Goal: Information Seeking & Learning: Learn about a topic

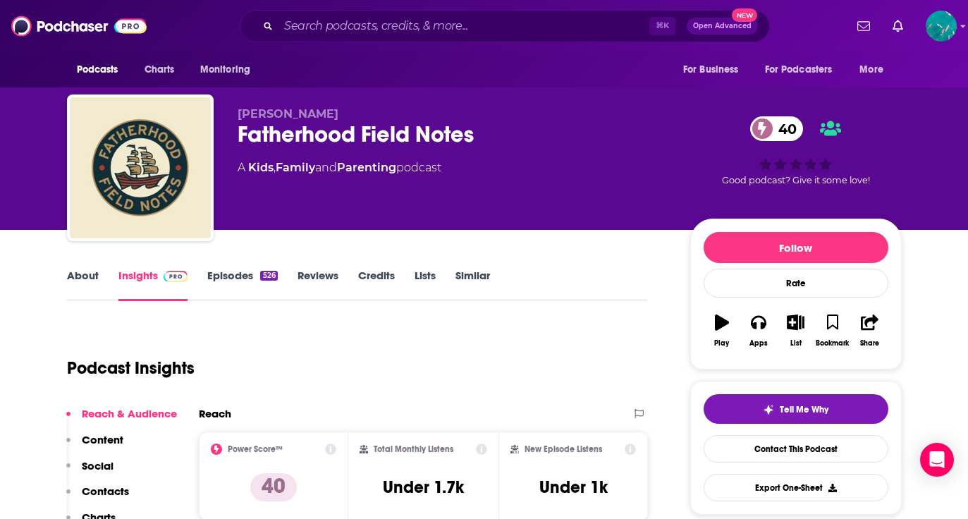
scroll to position [90, 0]
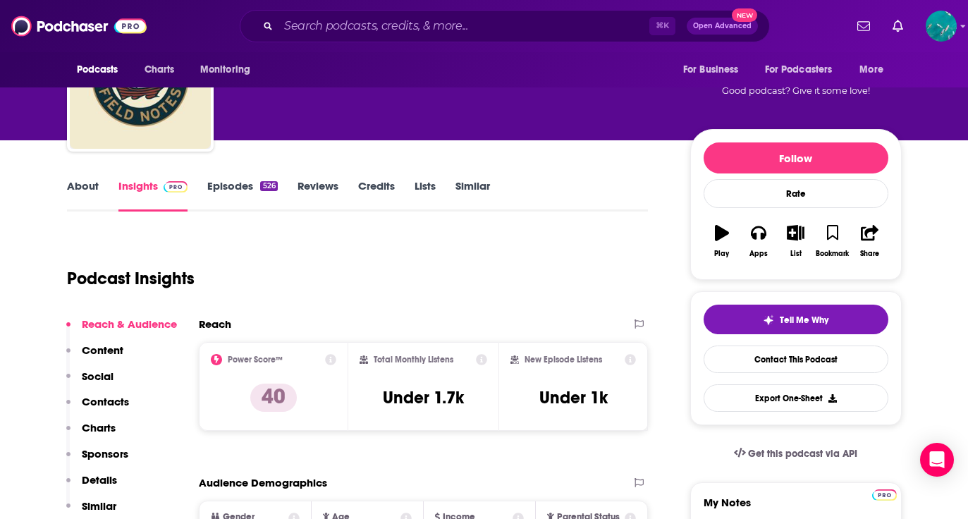
click at [244, 184] on link "Episodes 526" at bounding box center [242, 195] width 70 height 32
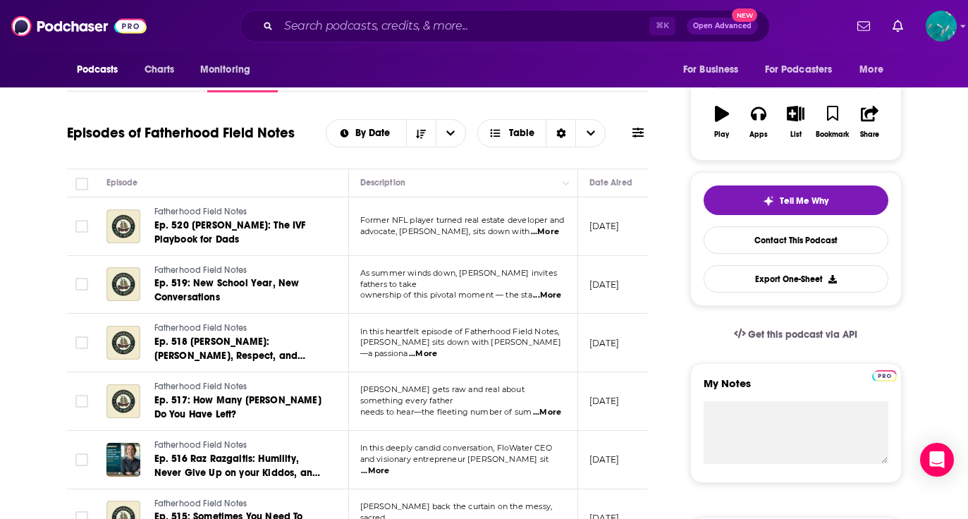
scroll to position [210, 0]
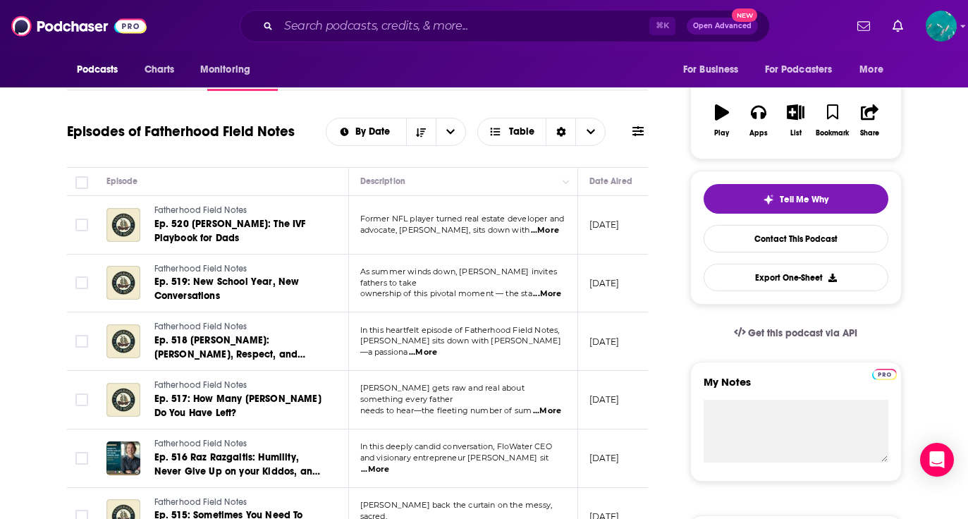
click at [552, 288] on span "...More" at bounding box center [547, 293] width 28 height 11
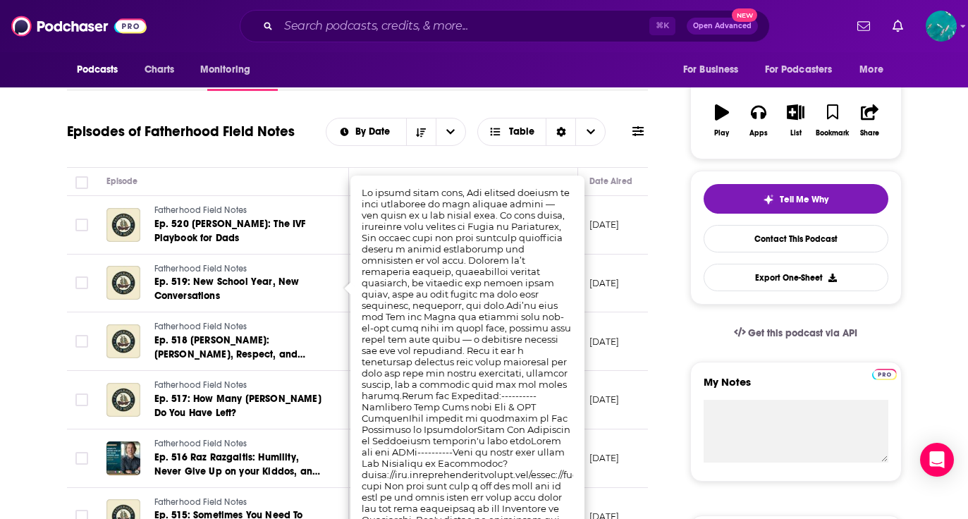
click at [271, 319] on td "Fatherhood Field Notes Ep. 518 Jaz Yglesias: Manners, Respect, and Thinking 7 G…" at bounding box center [222, 341] width 254 height 59
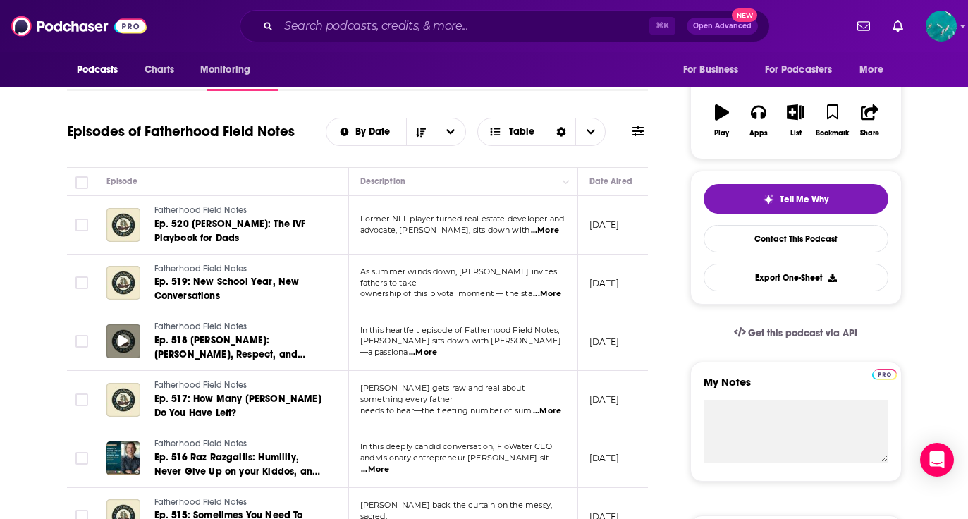
click at [125, 344] on icon at bounding box center [123, 340] width 10 height 11
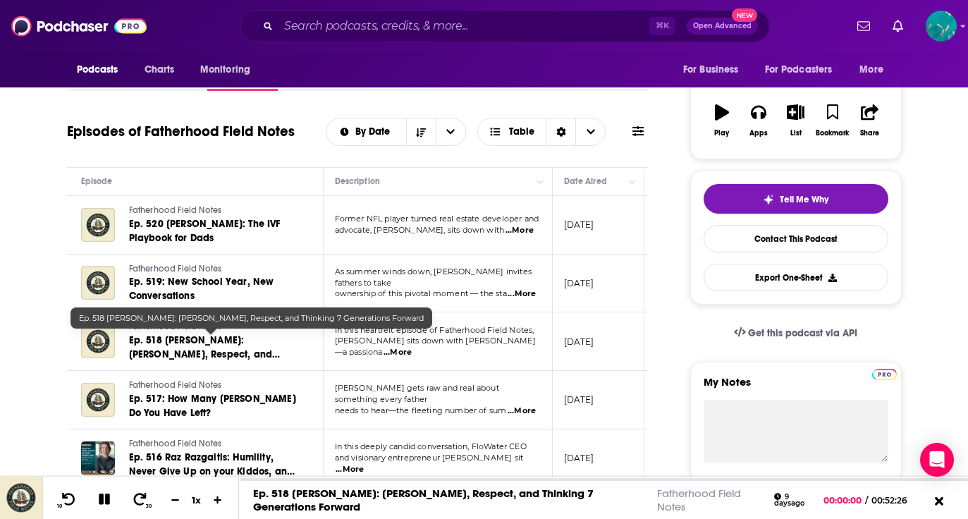
scroll to position [0, 28]
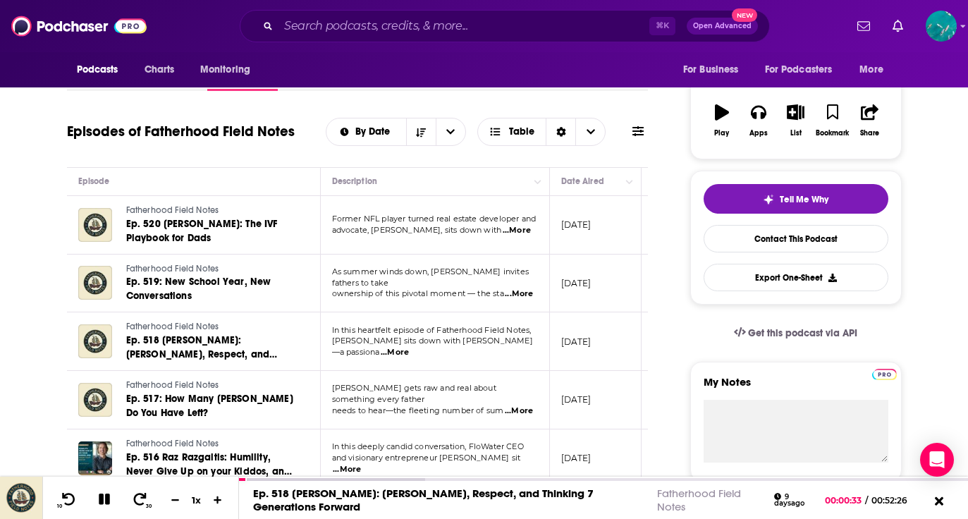
click at [409, 347] on span "...More" at bounding box center [395, 352] width 28 height 11
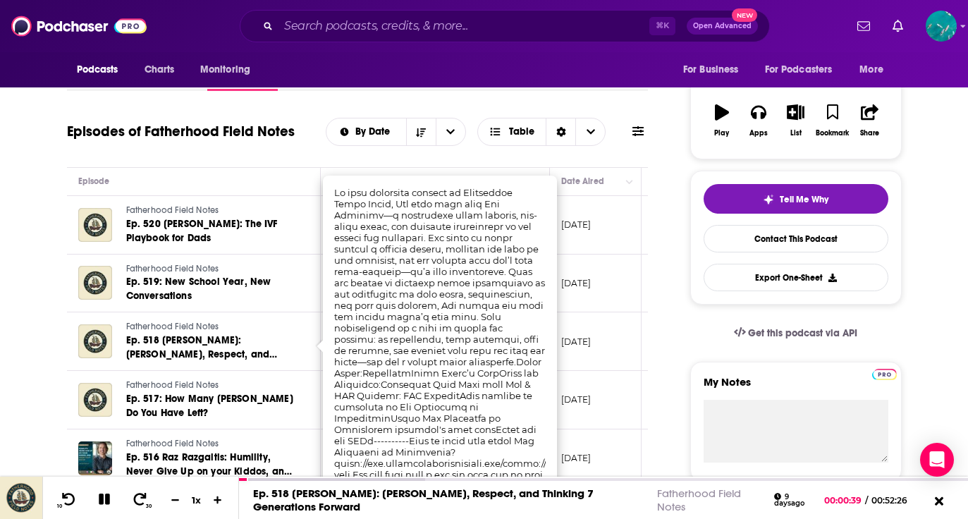
scroll to position [226, 0]
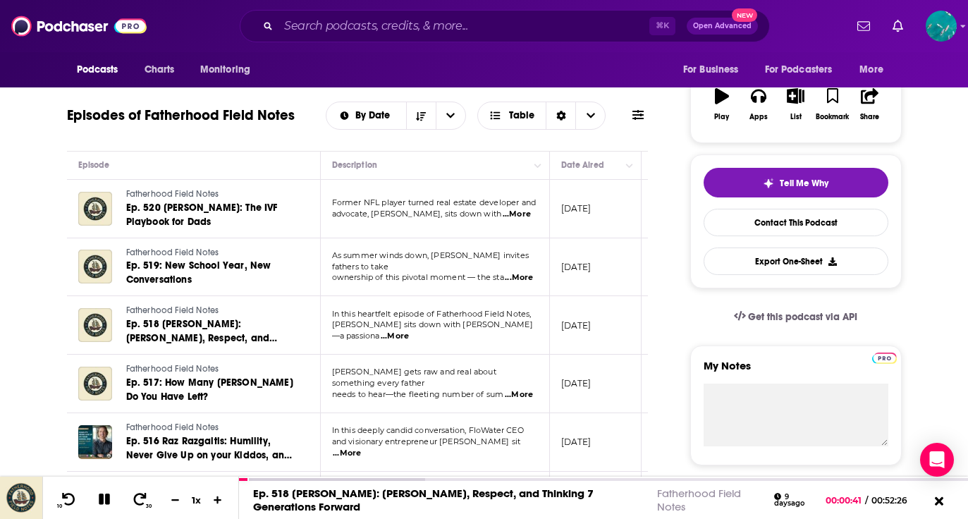
drag, startPoint x: 334, startPoint y: 172, endPoint x: 409, endPoint y: 343, distance: 186.9
click at [409, 331] on span "...More" at bounding box center [395, 336] width 28 height 11
click at [349, 183] on td "Former NFL player turned real estate developer and advocate, Corey Parchman, si…" at bounding box center [435, 209] width 229 height 59
click at [523, 272] on span "...More" at bounding box center [519, 277] width 28 height 11
click at [370, 215] on span "advocate, Corey Parchman, sits down with" at bounding box center [417, 214] width 170 height 10
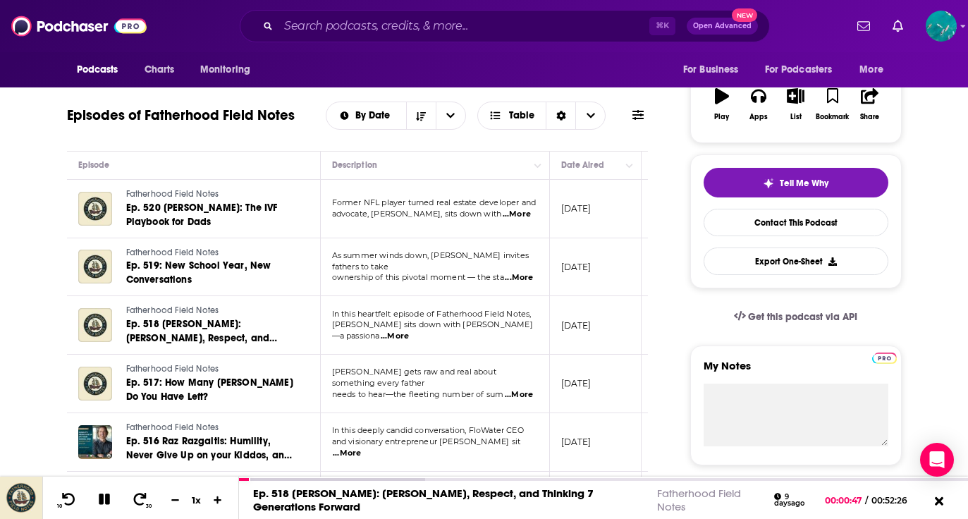
click at [433, 272] on span "ownership of this pivotal moment — the sta" at bounding box center [418, 277] width 172 height 10
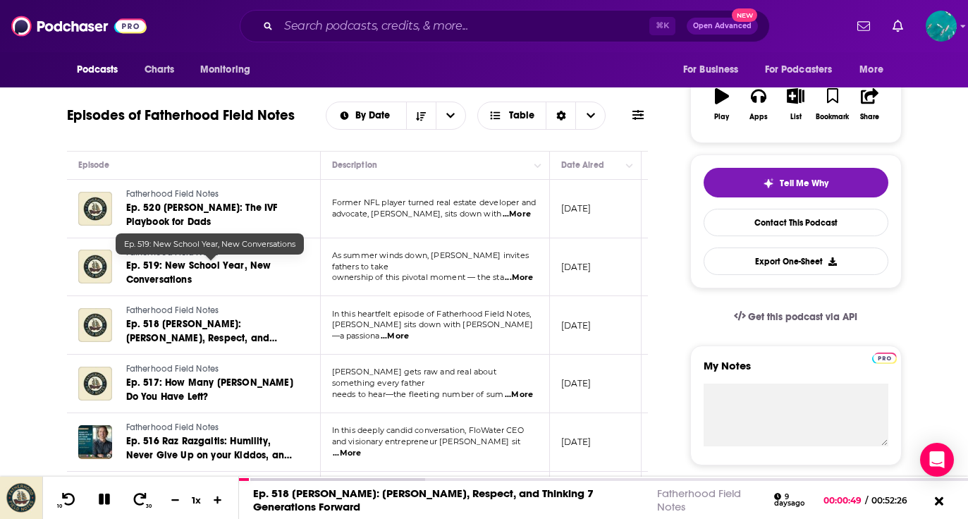
click at [226, 266] on span "Ep. 519: New School Year, New Conversations" at bounding box center [198, 272] width 145 height 26
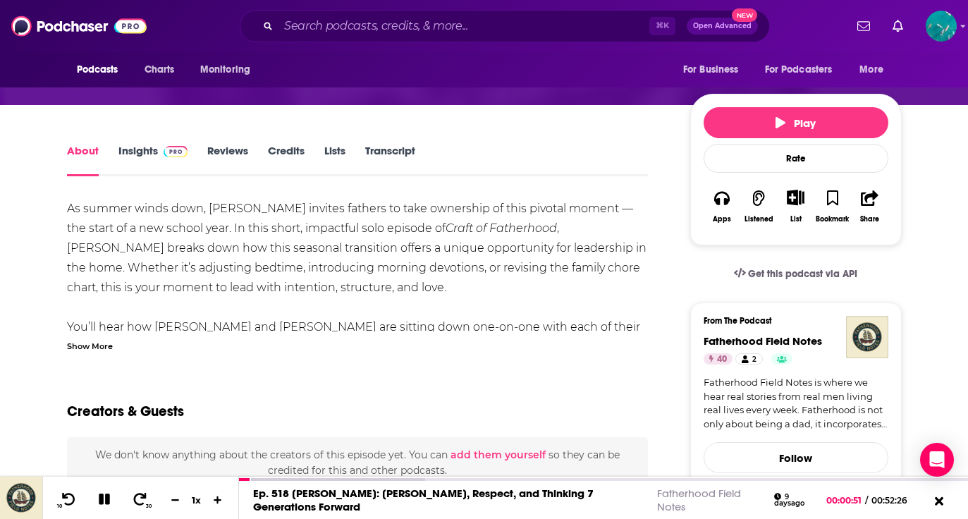
scroll to position [164, 0]
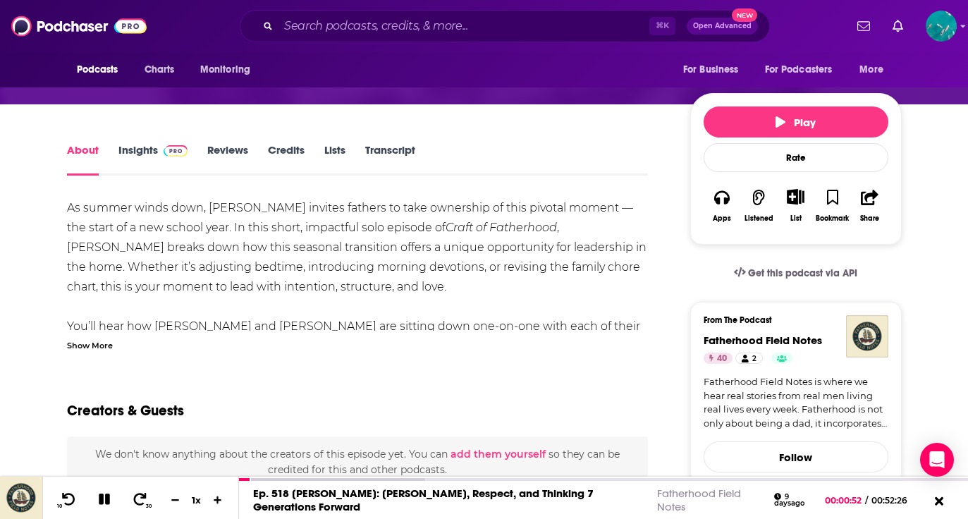
click at [92, 342] on div "Show More" at bounding box center [90, 344] width 46 height 13
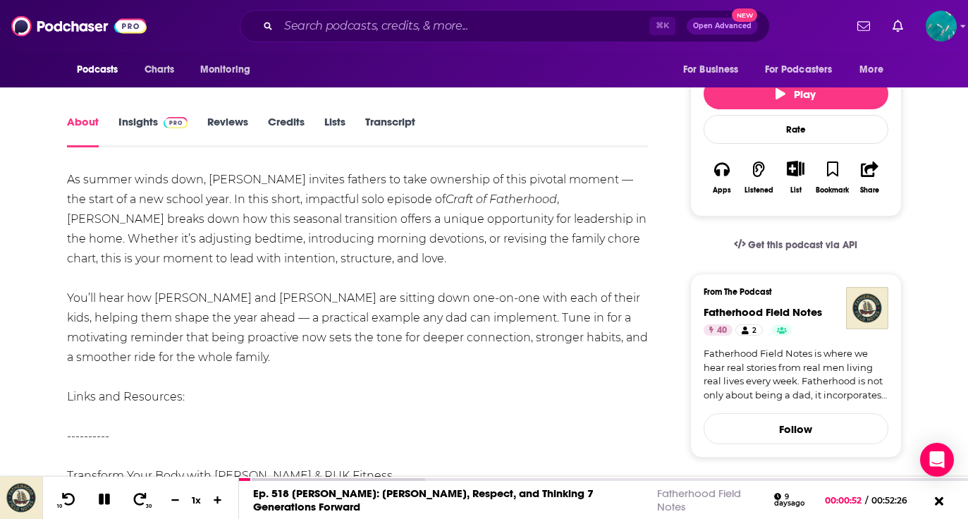
scroll to position [198, 0]
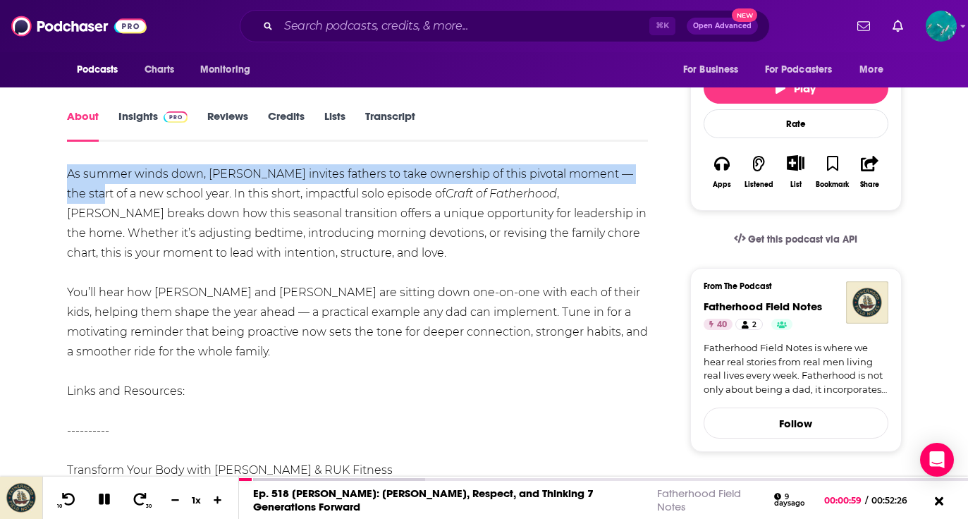
drag, startPoint x: 51, startPoint y: 167, endPoint x: 78, endPoint y: 195, distance: 38.4
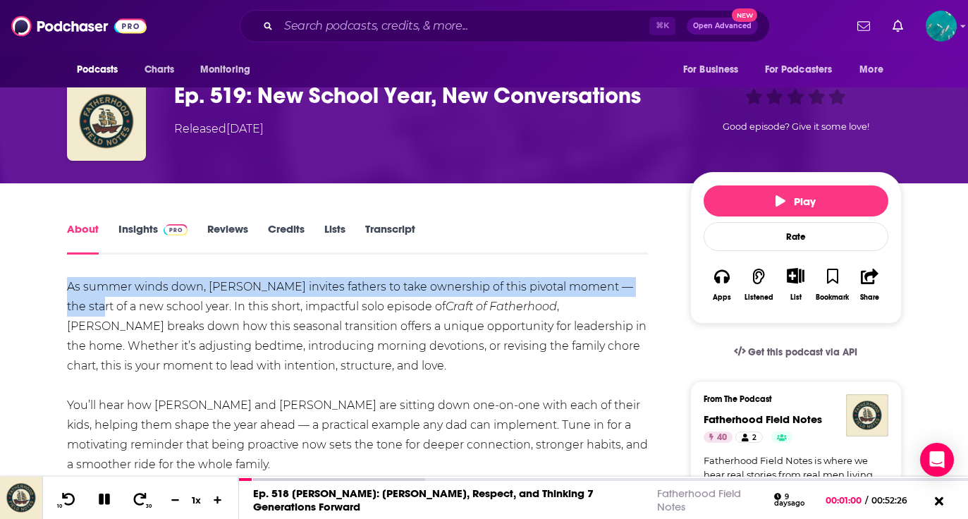
scroll to position [82, 0]
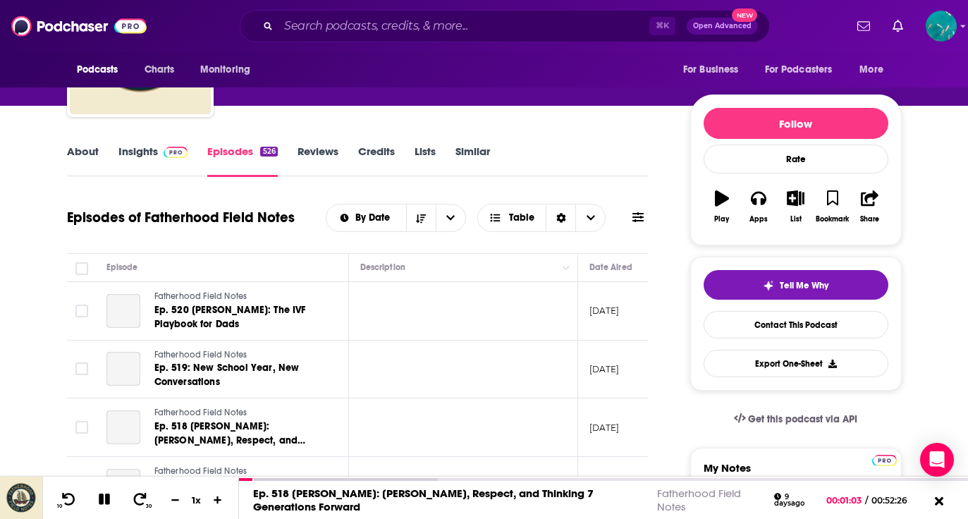
scroll to position [192, 0]
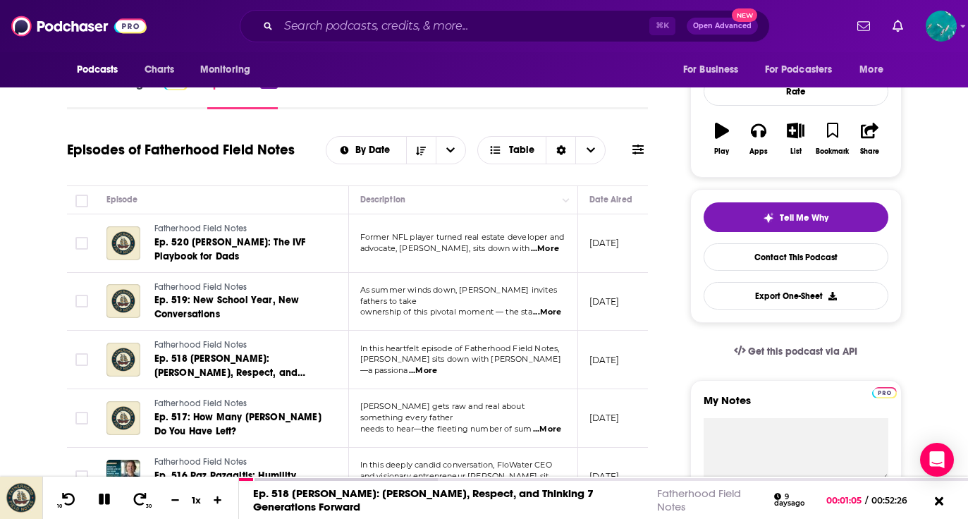
click at [437, 365] on span "...More" at bounding box center [423, 370] width 28 height 11
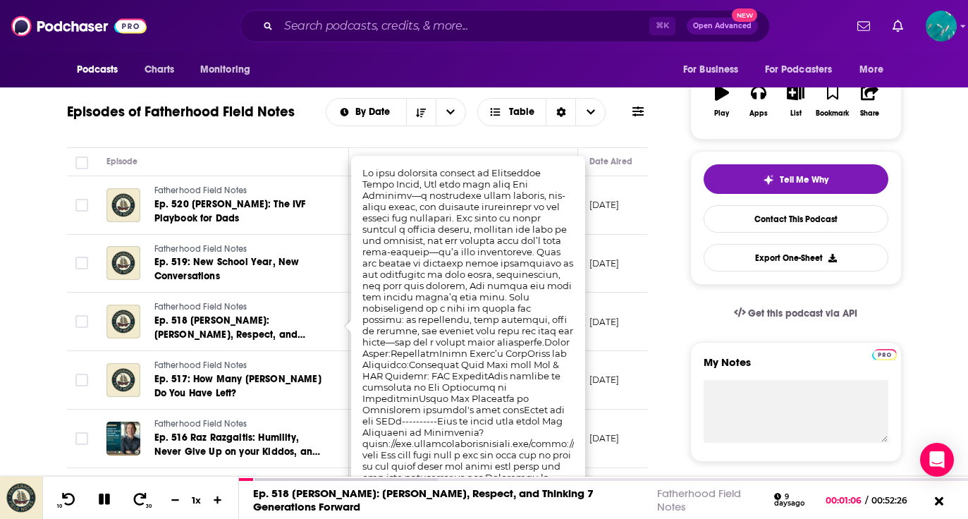
scroll to position [252, 0]
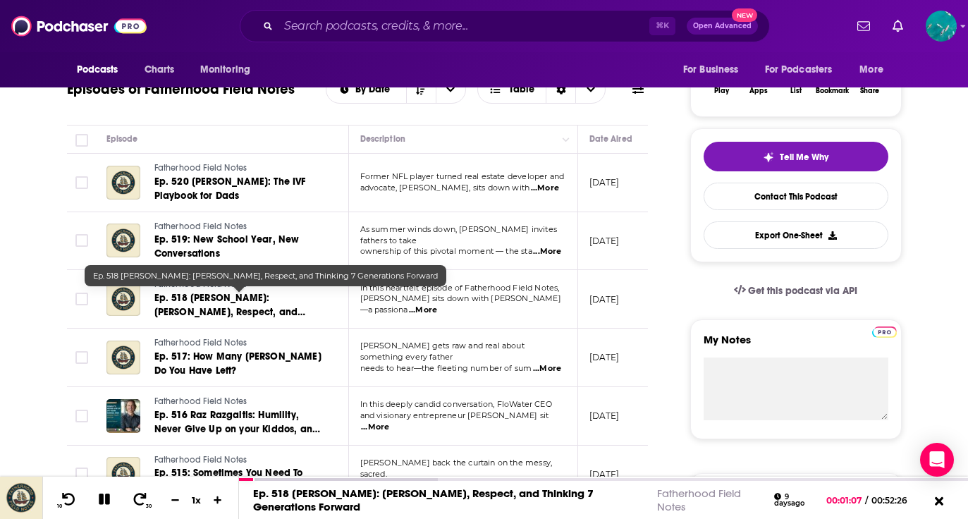
click at [238, 313] on span "Ep. 518 Jaz Yglesias: Manners, Respect, and Thinking 7 Generations Forward" at bounding box center [230, 312] width 152 height 40
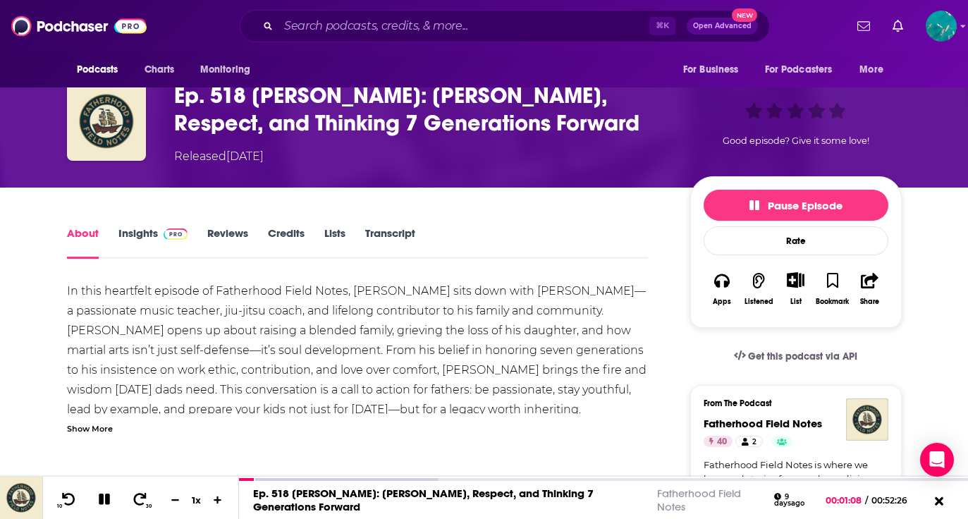
scroll to position [137, 0]
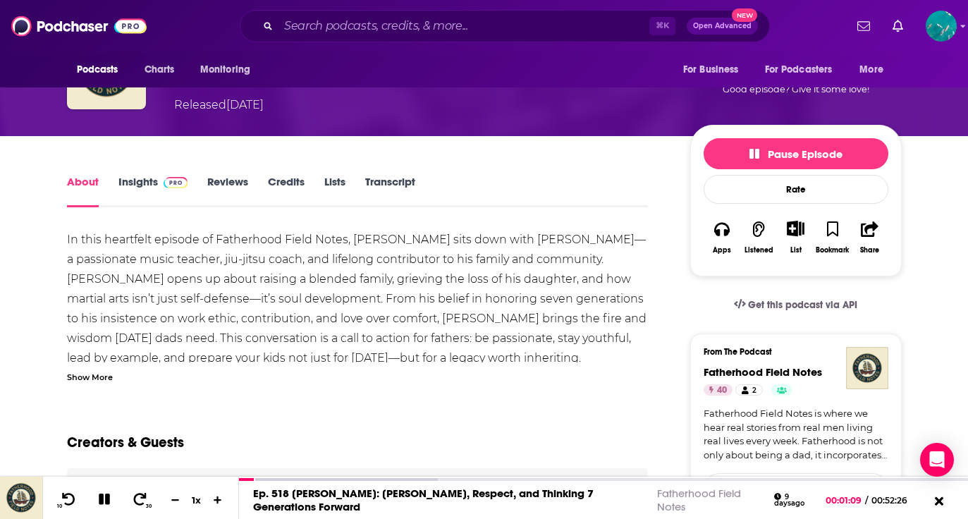
click at [86, 374] on div "Show More" at bounding box center [90, 375] width 46 height 13
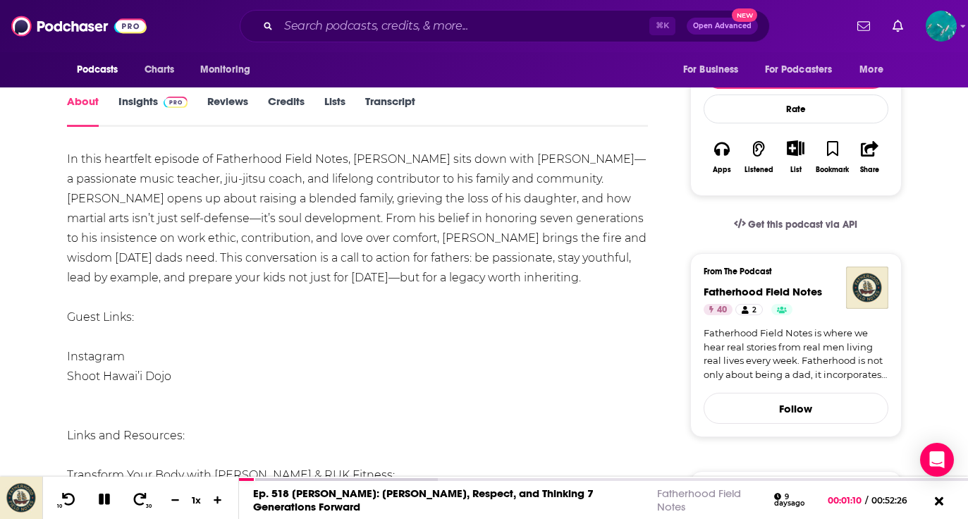
scroll to position [217, 0]
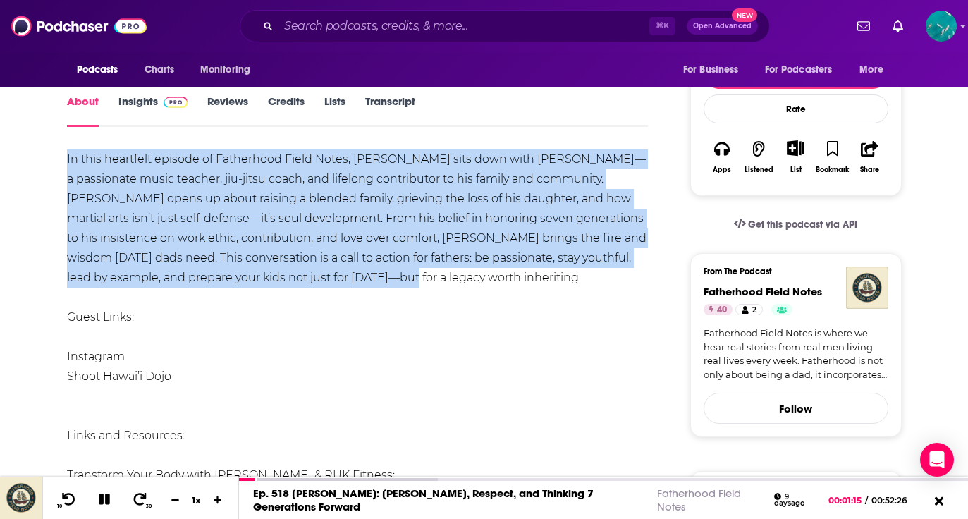
drag, startPoint x: 59, startPoint y: 156, endPoint x: 347, endPoint y: 277, distance: 312.8
copy div "In this heartfelt episode of Fatherhood Field Notes, Ned sits down with Jaz Ygl…"
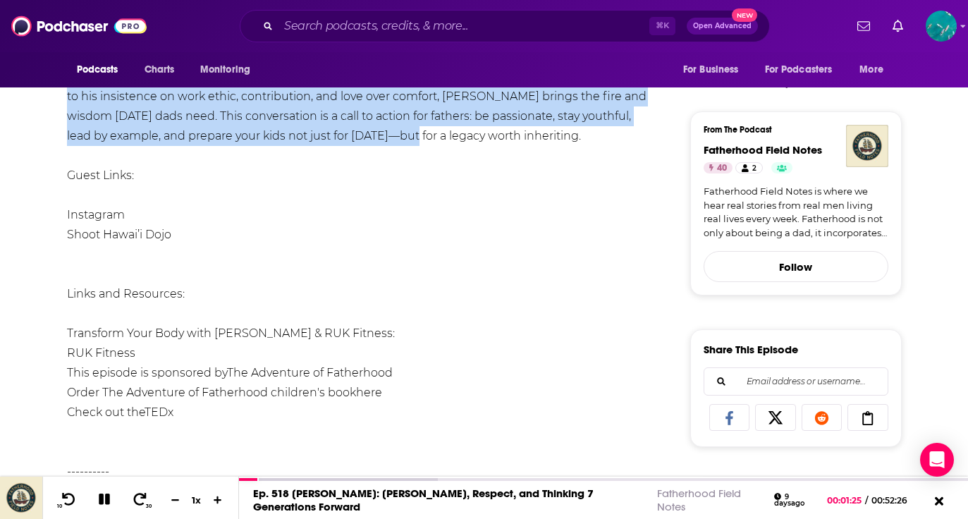
scroll to position [358, 0]
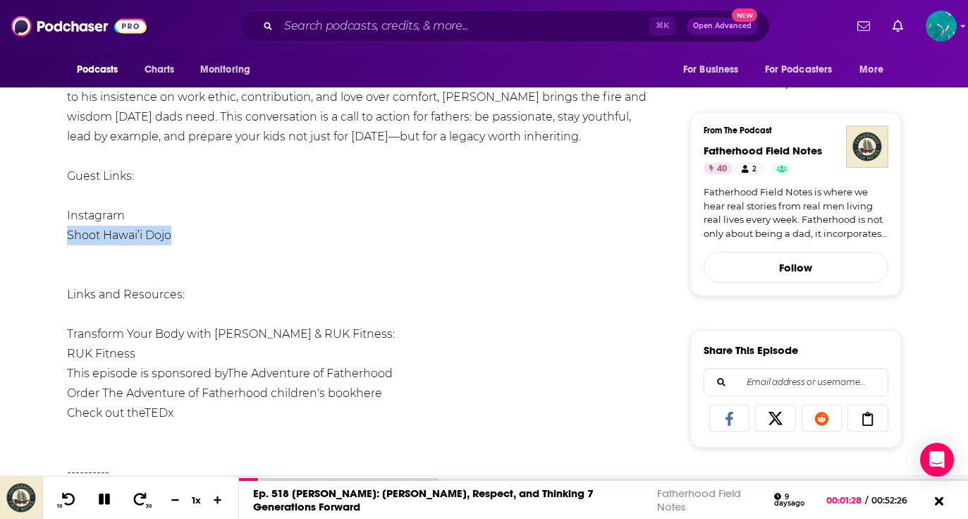
drag, startPoint x: 172, startPoint y: 231, endPoint x: 66, endPoint y: 238, distance: 106.0
click at [67, 238] on li "Shoot Hawai’i Dojo" at bounding box center [358, 236] width 582 height 20
copy link "Shoot Hawai’i Dojo"
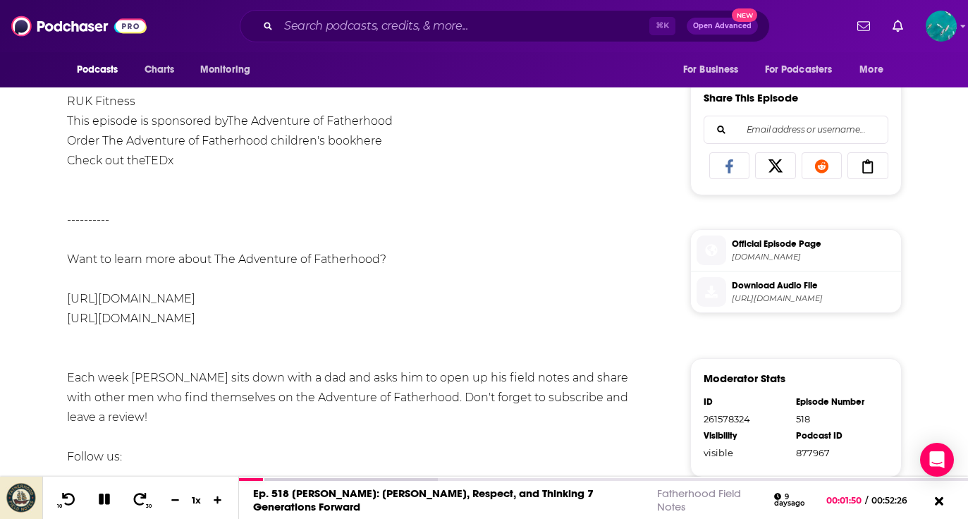
scroll to position [658, 0]
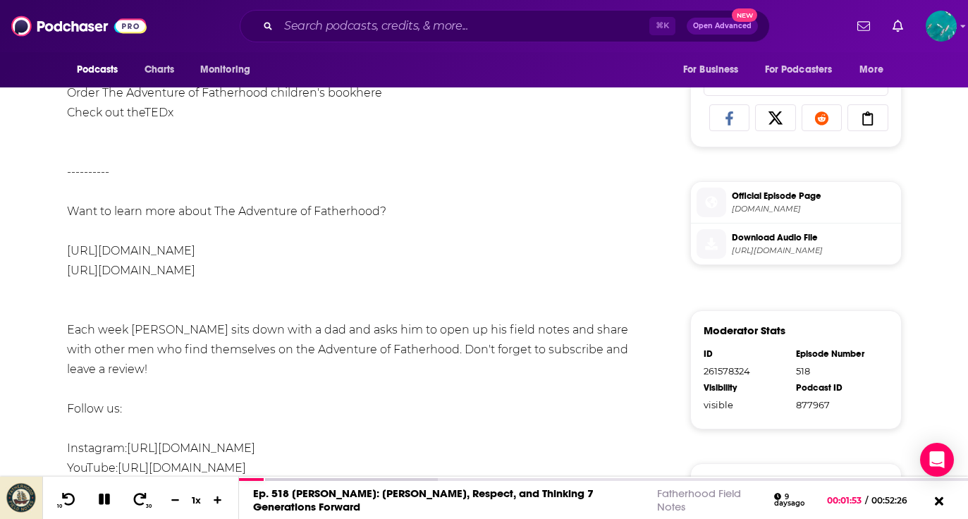
drag, startPoint x: 291, startPoint y: 250, endPoint x: 245, endPoint y: 250, distance: 46.5
click at [106, 250] on link "https://www.adventureoffatherhood.com/" at bounding box center [131, 250] width 128 height 13
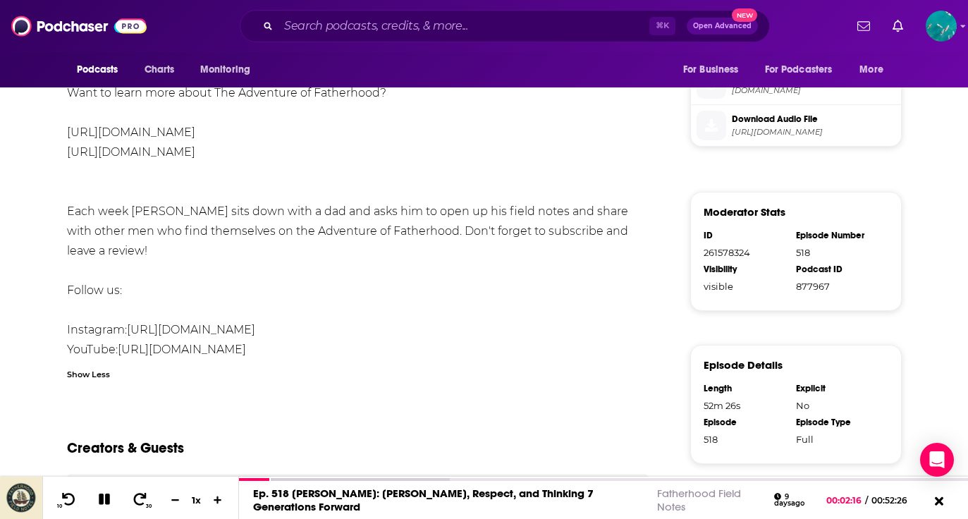
scroll to position [779, 0]
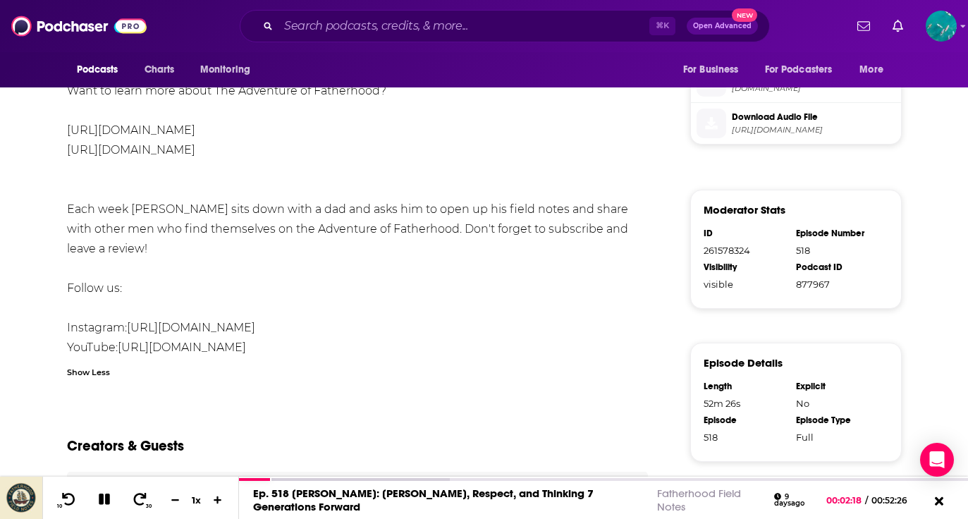
click at [240, 321] on link "https://www.instagram.com/fatherhoodfieldnotes" at bounding box center [191, 327] width 128 height 13
click at [108, 502] on icon at bounding box center [104, 498] width 11 height 11
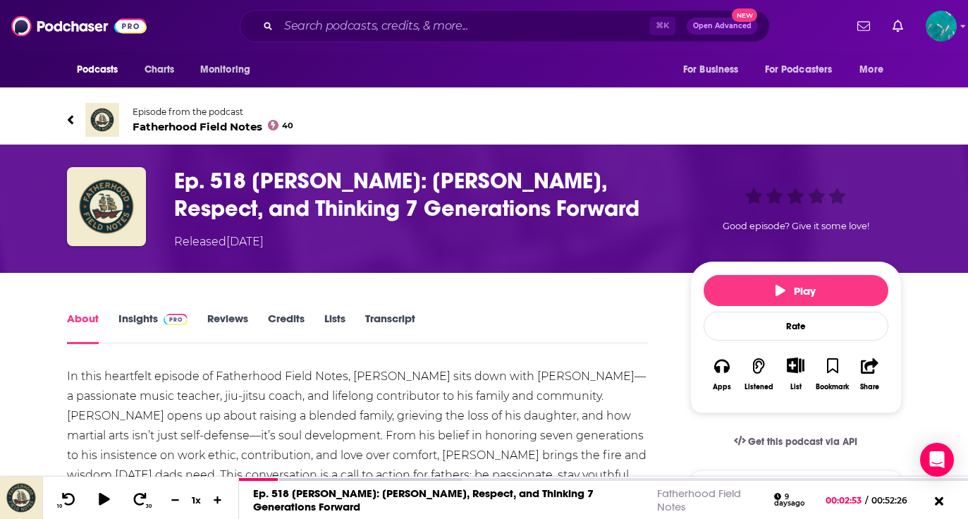
scroll to position [0, 0]
click at [70, 122] on icon at bounding box center [70, 119] width 6 height 9
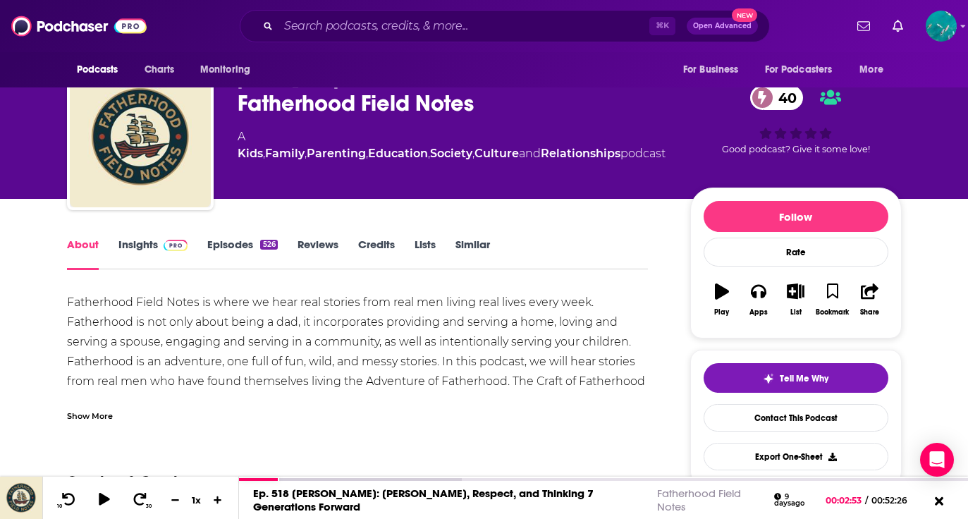
scroll to position [34, 0]
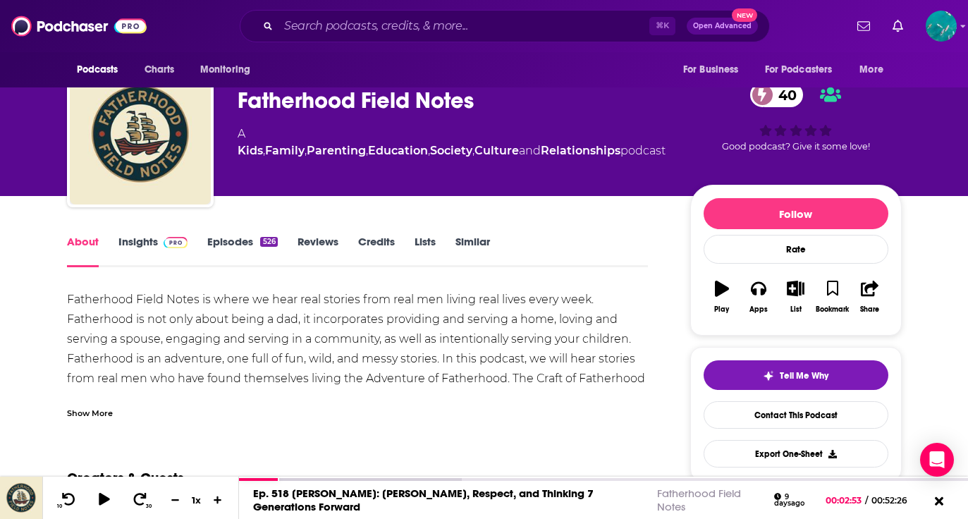
click at [158, 243] on span at bounding box center [173, 241] width 30 height 13
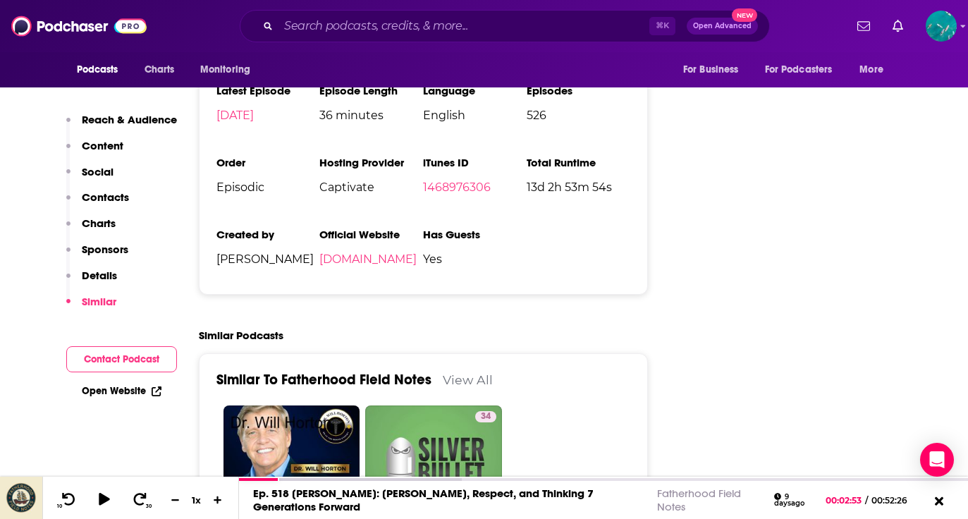
scroll to position [1994, 0]
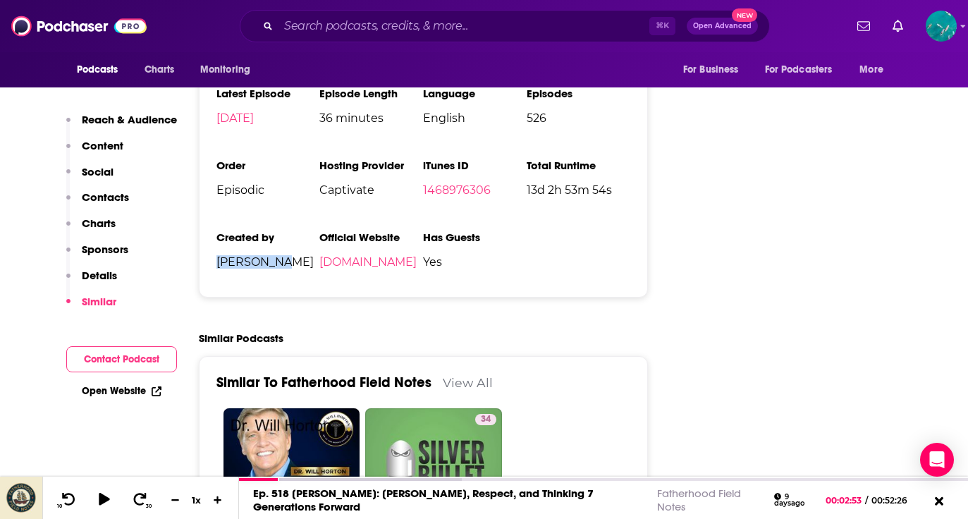
drag, startPoint x: 213, startPoint y: 181, endPoint x: 286, endPoint y: 185, distance: 72.7
click at [286, 185] on div "Podcast Status Active Release Period Weekly Explicit Yes First Episode Jun 10th…" at bounding box center [424, 147] width 450 height 300
copy span "Ned Schaut"
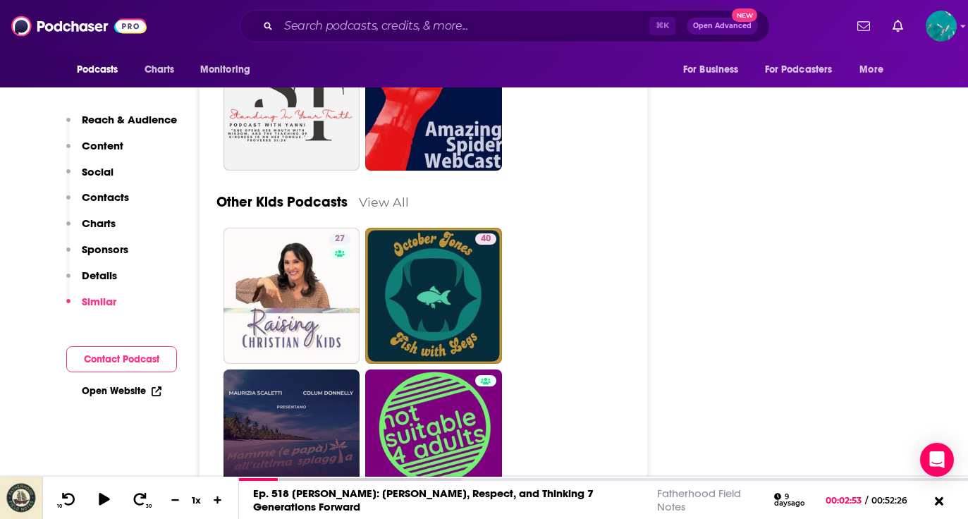
scroll to position [3925, 0]
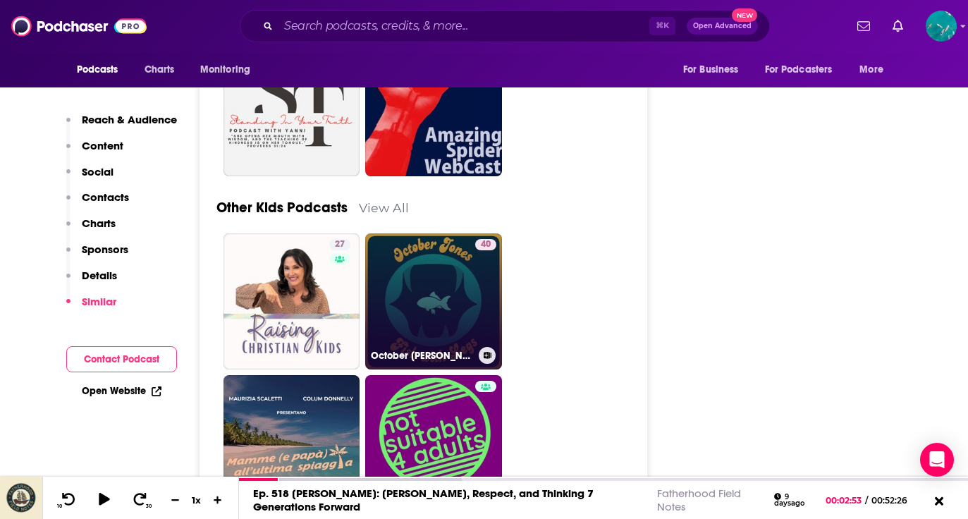
click at [450, 235] on link "40 October Jones & Fish with Legs" at bounding box center [433, 301] width 137 height 137
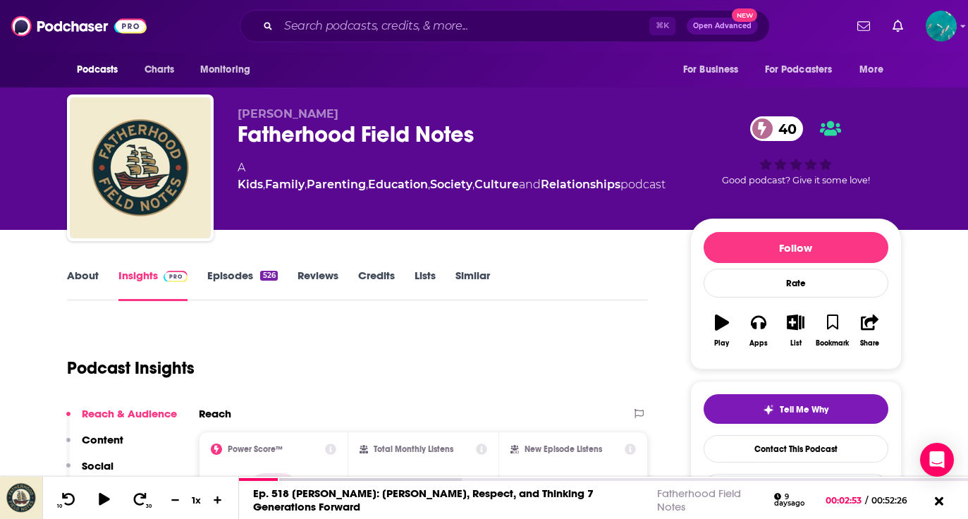
type input "https://www.podchaser.com/podcasts/fatherhood-field-notes-877967"
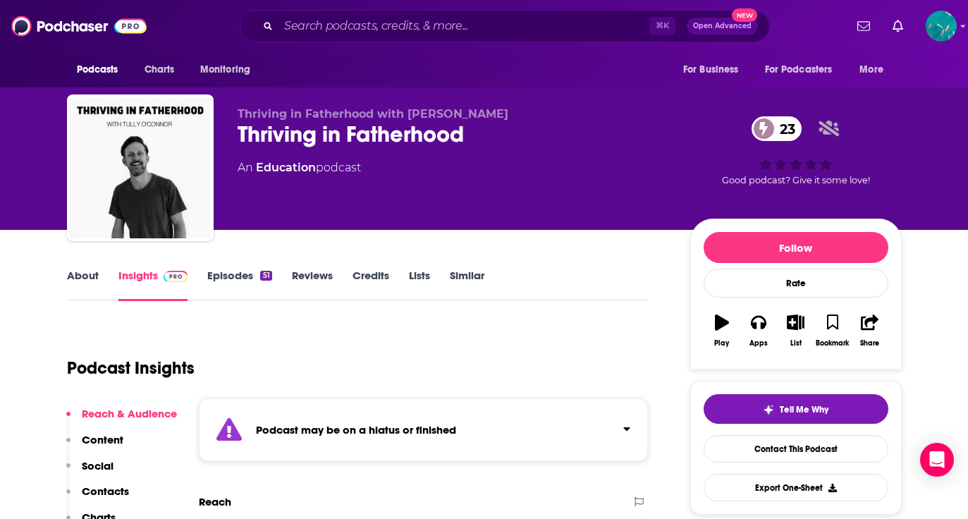
click at [235, 270] on link "Episodes 51" at bounding box center [239, 285] width 64 height 32
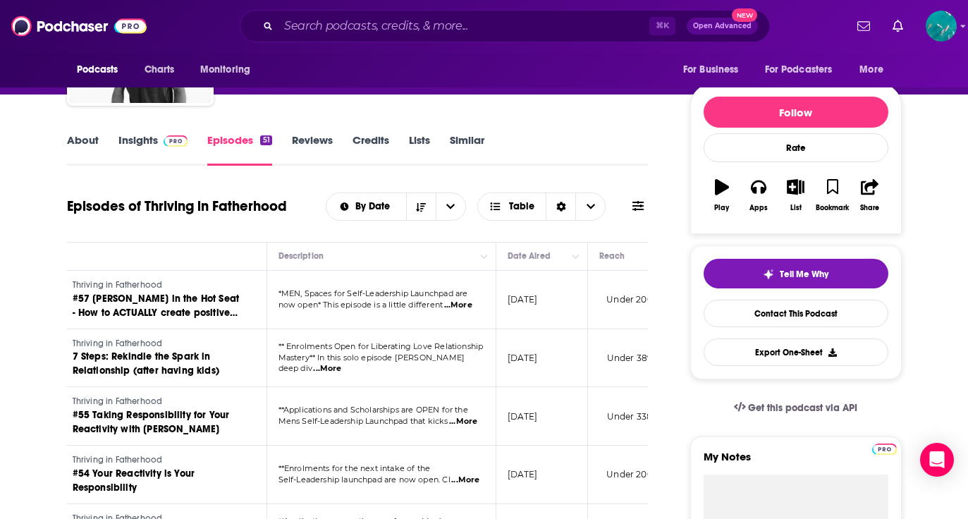
scroll to position [0, 84]
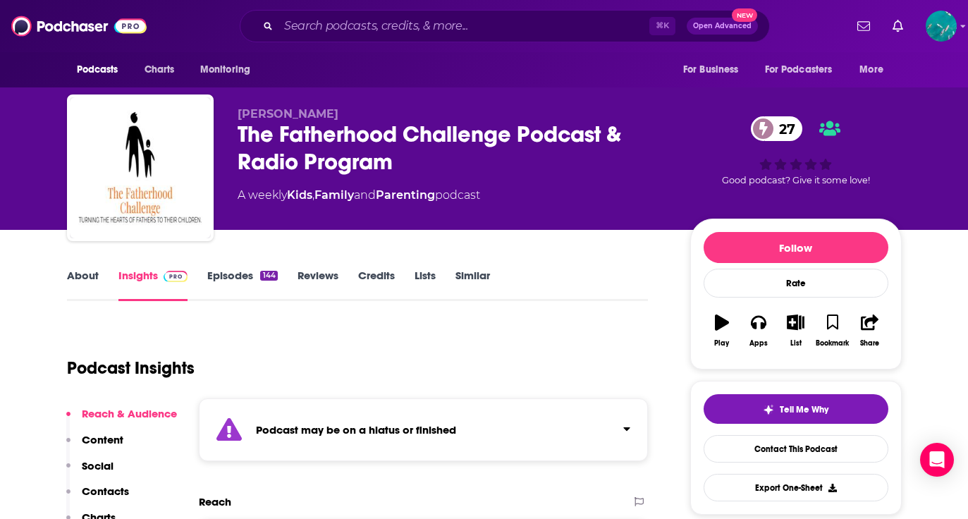
scroll to position [37, 0]
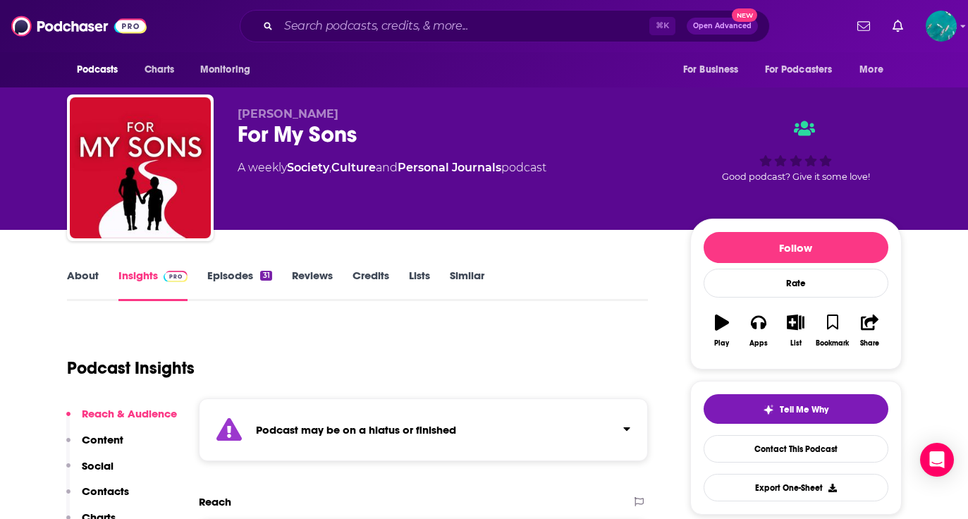
scroll to position [39, 0]
